Goal: Task Accomplishment & Management: Use online tool/utility

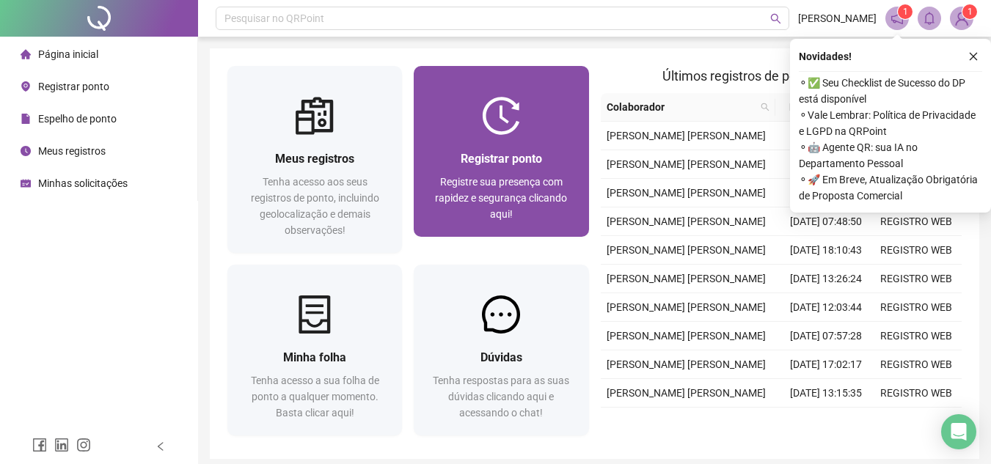
click at [510, 184] on span "Registre sua presença com rapidez e segurança clicando aqui!" at bounding box center [501, 198] width 132 height 44
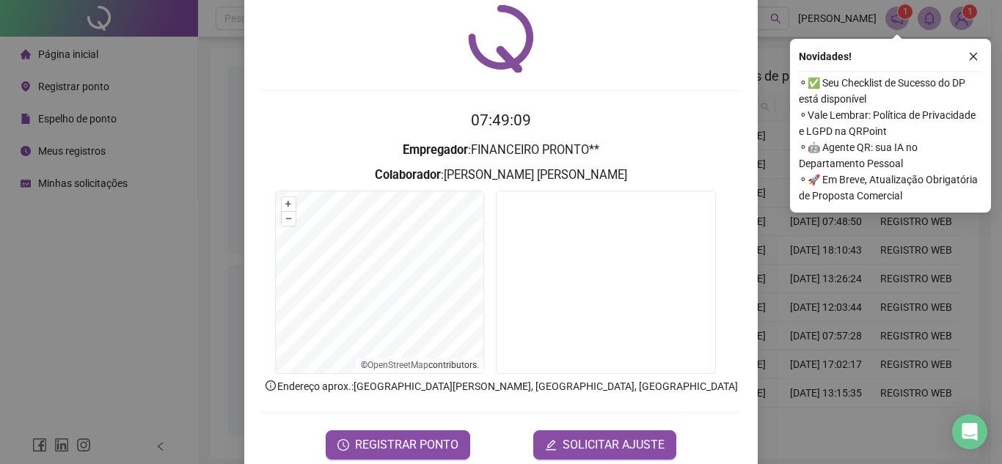
scroll to position [76, 0]
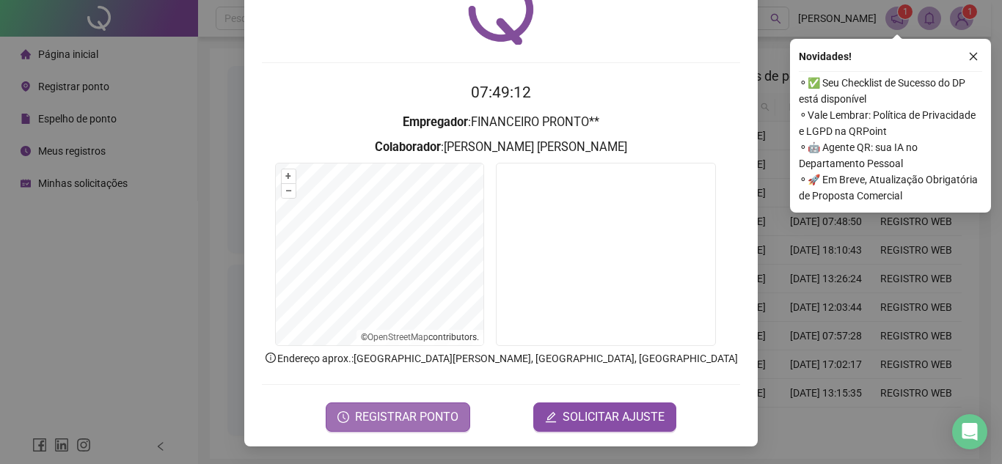
click at [398, 417] on span "REGISTRAR PONTO" at bounding box center [406, 418] width 103 height 18
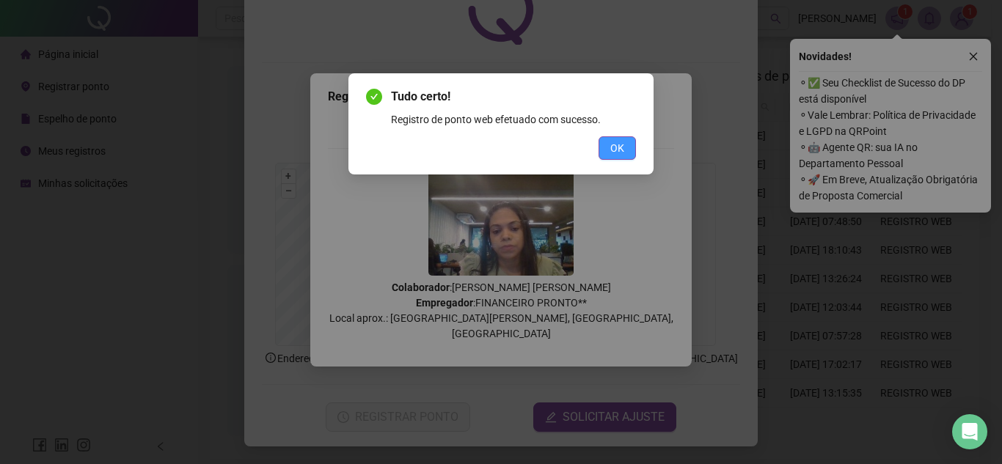
click at [619, 144] on span "OK" at bounding box center [618, 148] width 14 height 16
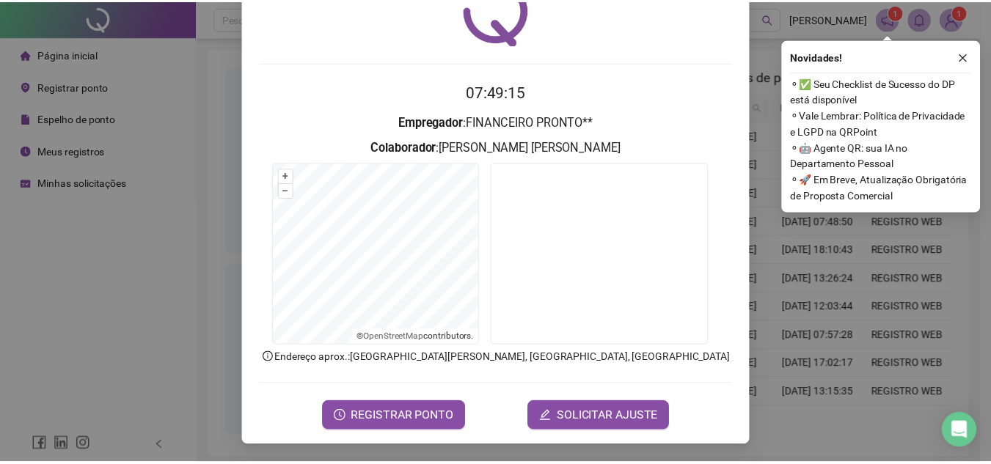
scroll to position [0, 0]
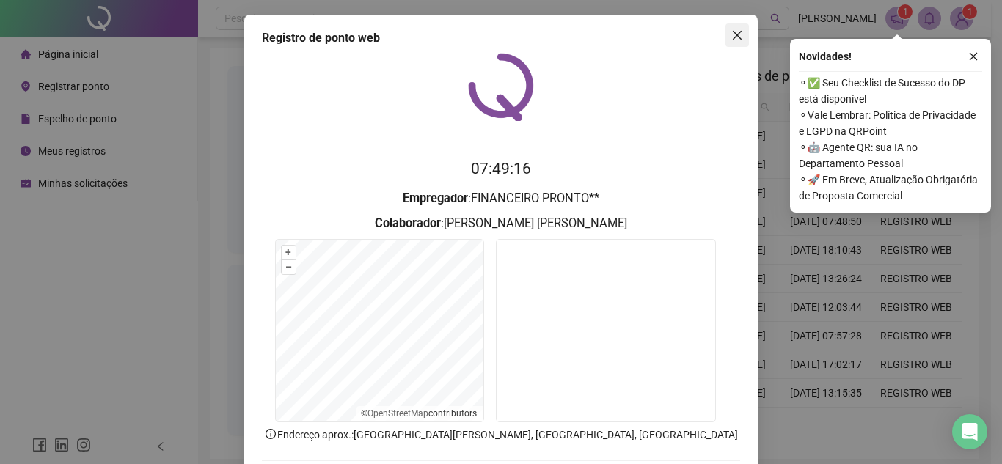
click at [733, 32] on icon "close" at bounding box center [737, 35] width 9 height 9
